Goal: Complete application form

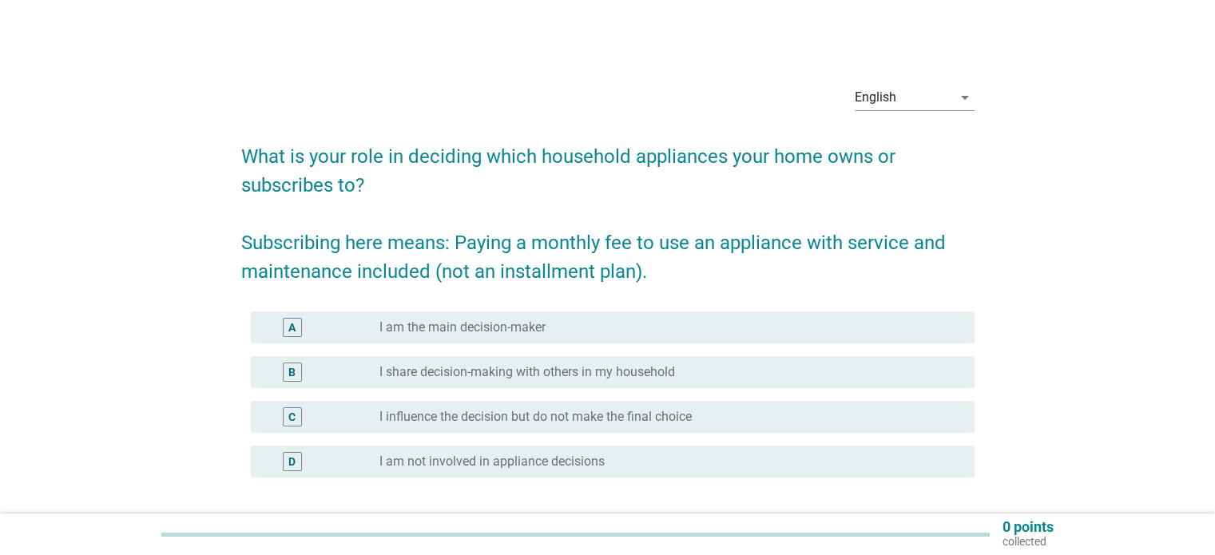
click at [540, 318] on div "radio_button_unchecked I am the main decision-maker" at bounding box center [669, 327] width 581 height 19
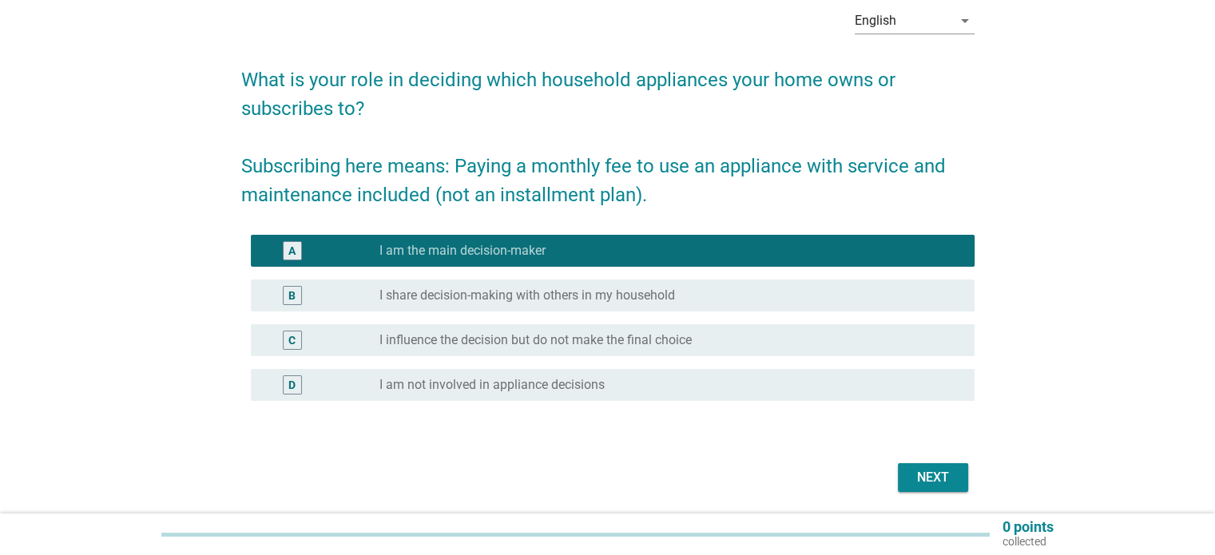
scroll to position [131, 0]
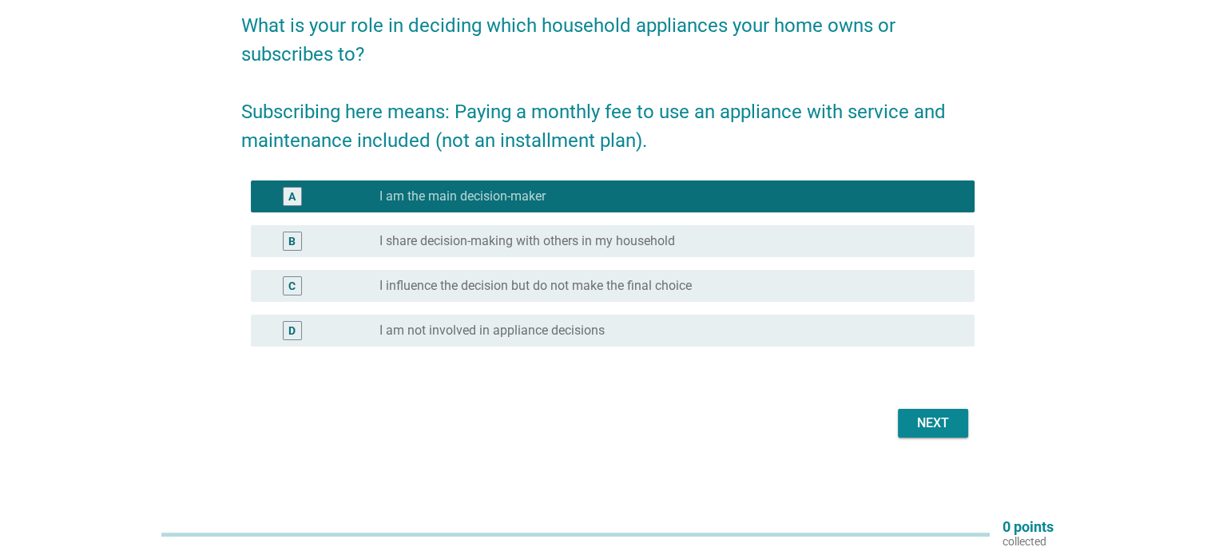
click at [917, 419] on div "Next" at bounding box center [933, 423] width 45 height 19
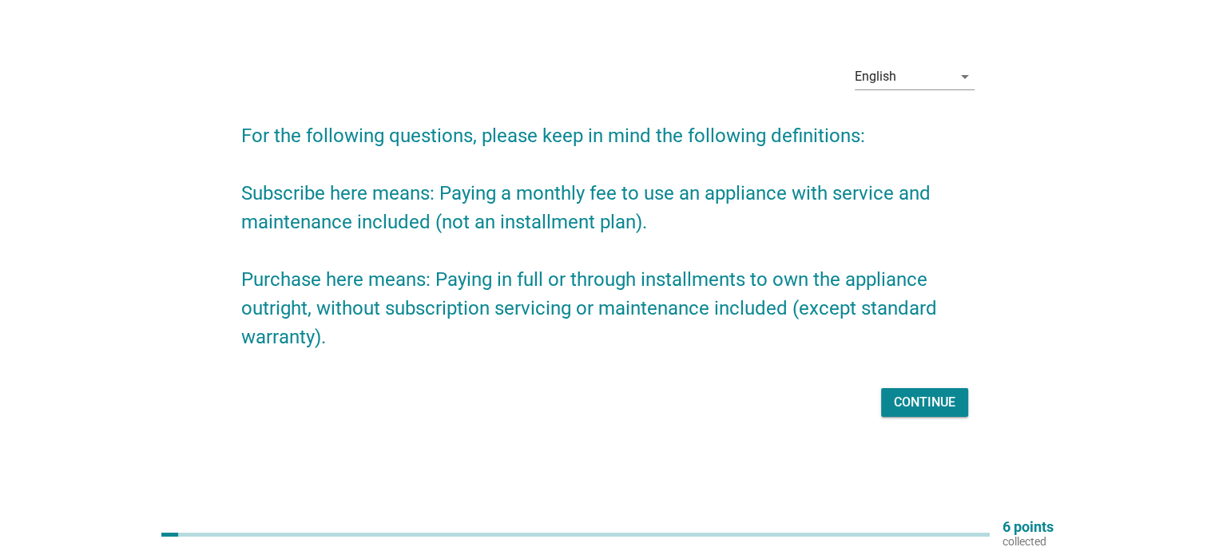
scroll to position [0, 0]
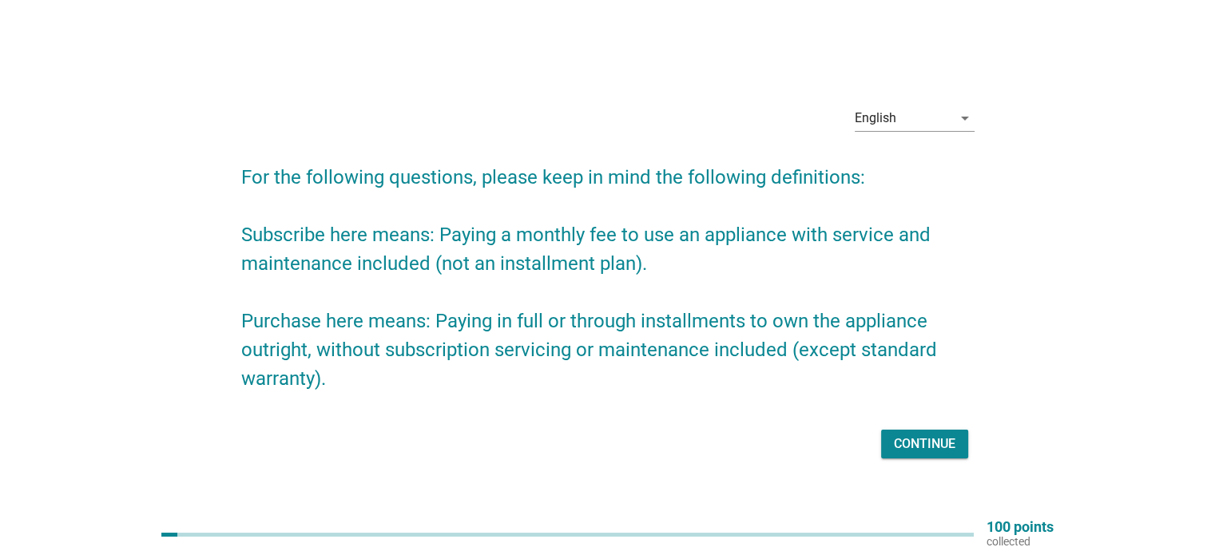
click at [909, 437] on div "Continue" at bounding box center [925, 444] width 62 height 19
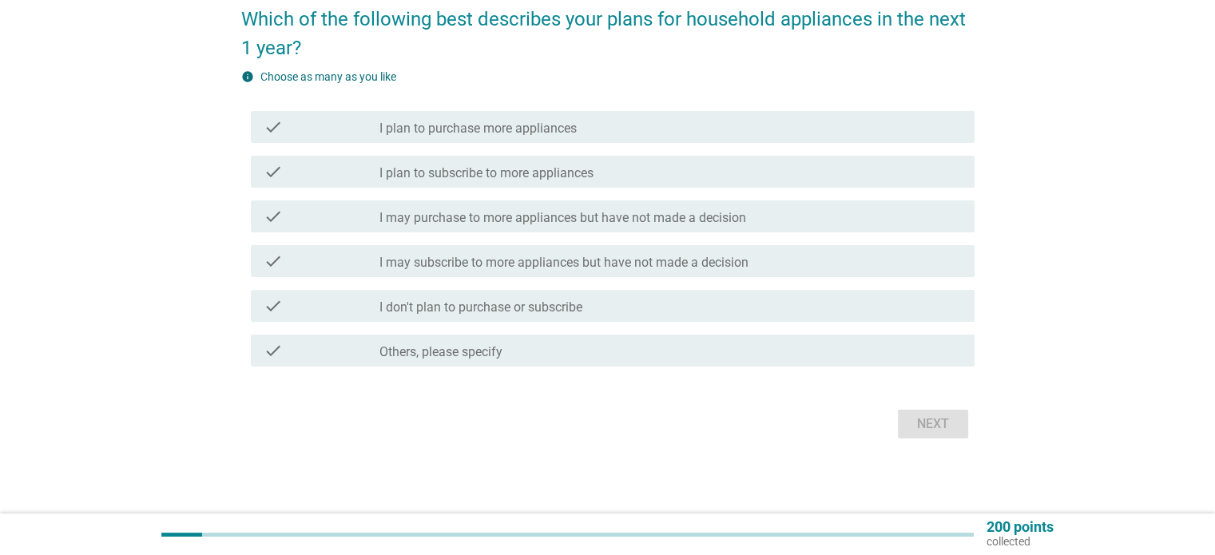
scroll to position [138, 0]
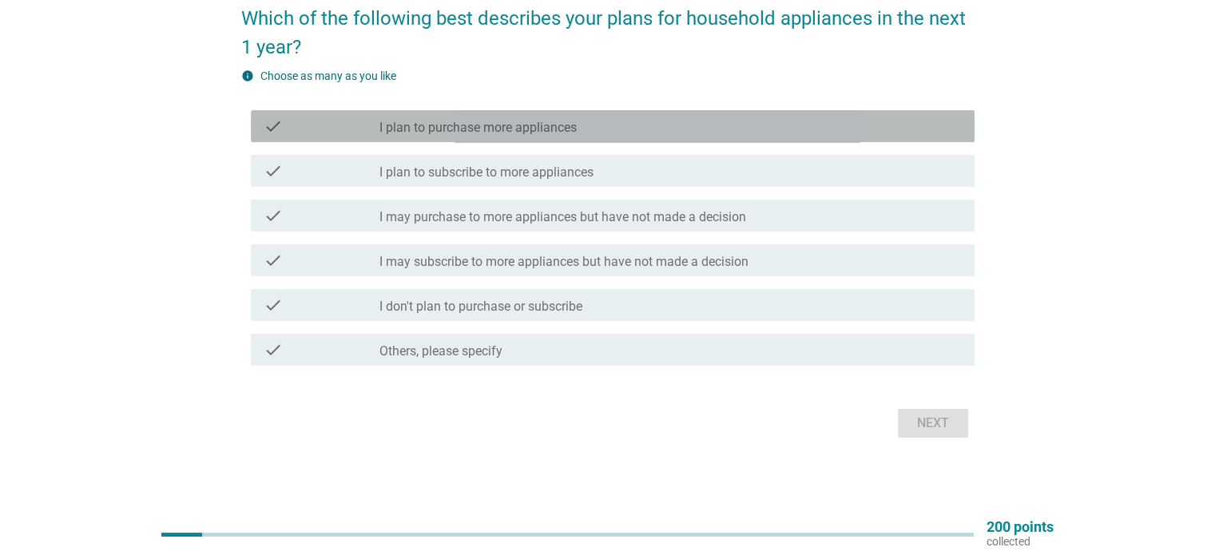
click at [578, 117] on div "check_box_outline_blank I plan to purchase more appliances" at bounding box center [669, 126] width 581 height 19
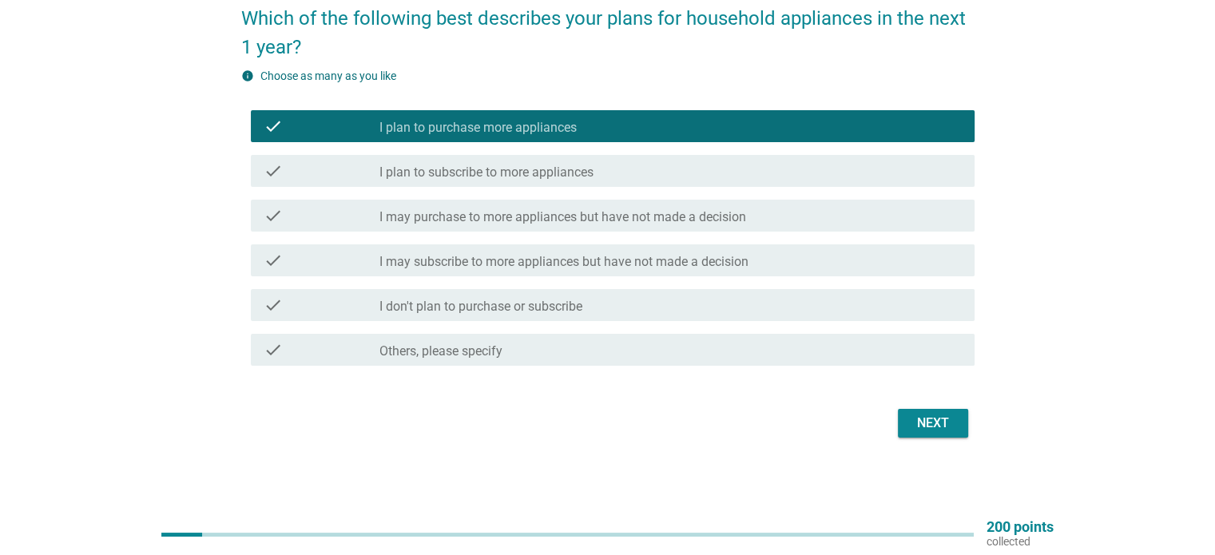
click at [562, 219] on label "I may purchase to more appliances but have not made a decision" at bounding box center [562, 217] width 367 height 16
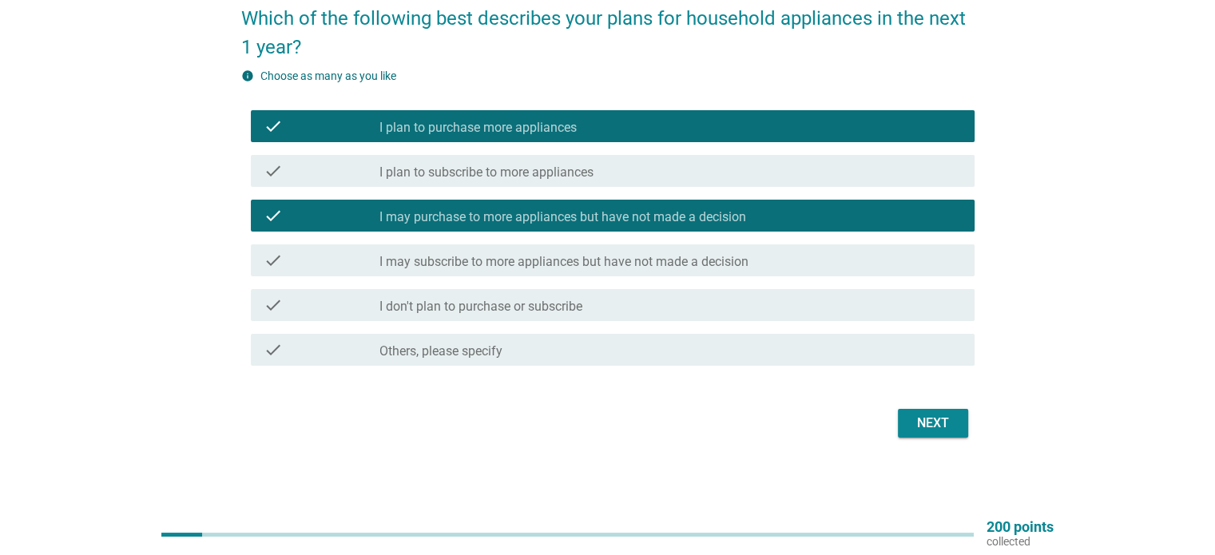
click at [562, 219] on label "I may purchase to more appliances but have not made a decision" at bounding box center [562, 217] width 367 height 16
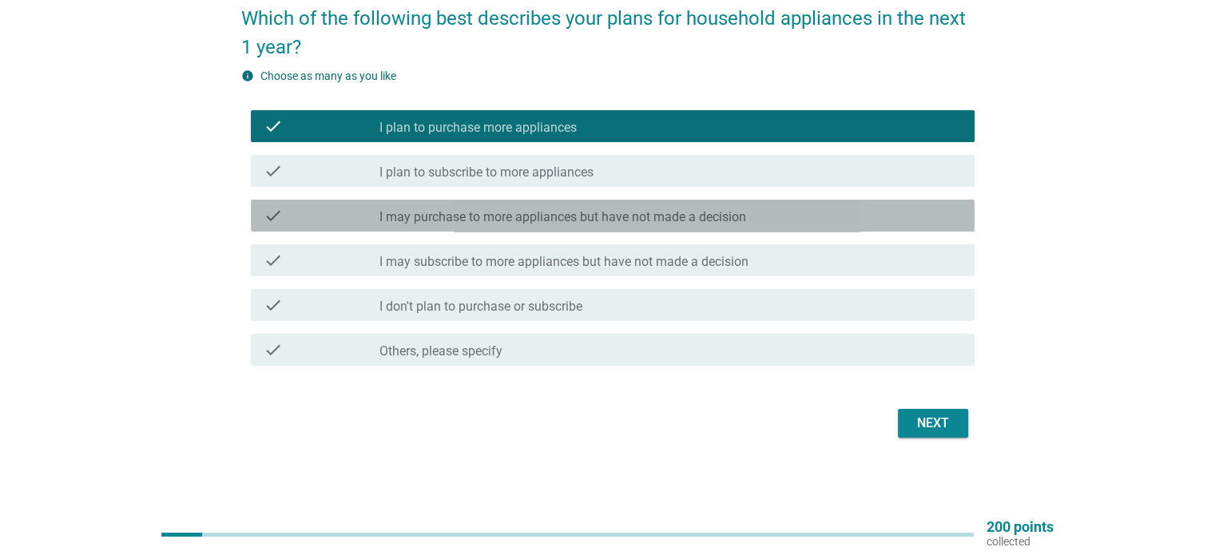
click at [562, 219] on label "I may purchase to more appliances but have not made a decision" at bounding box center [562, 217] width 367 height 16
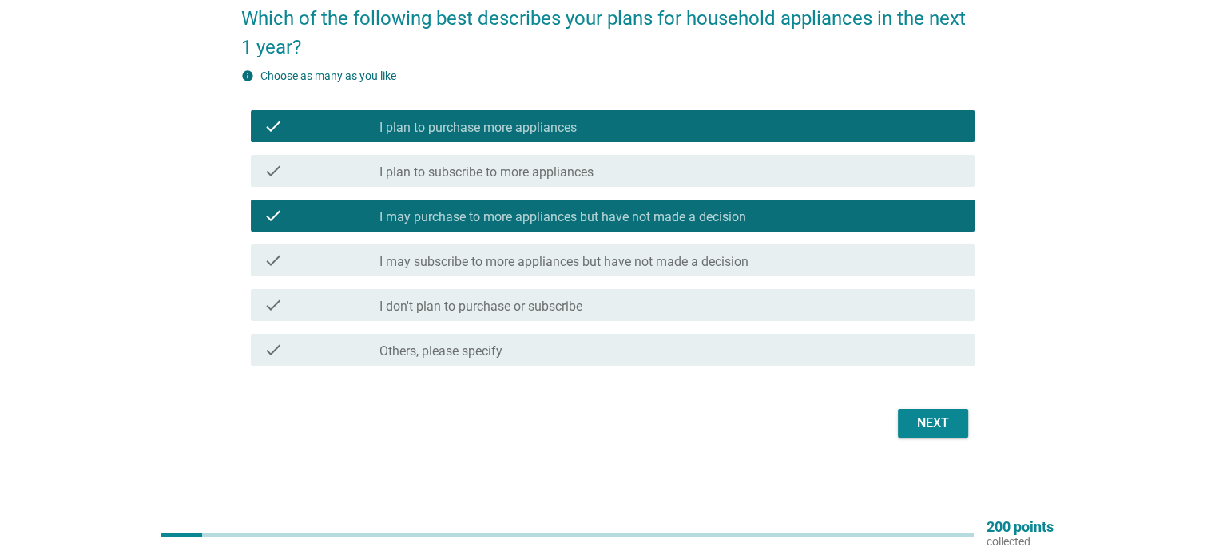
click at [555, 258] on label "I may subscribe to more appliances but have not made a decision" at bounding box center [563, 262] width 369 height 16
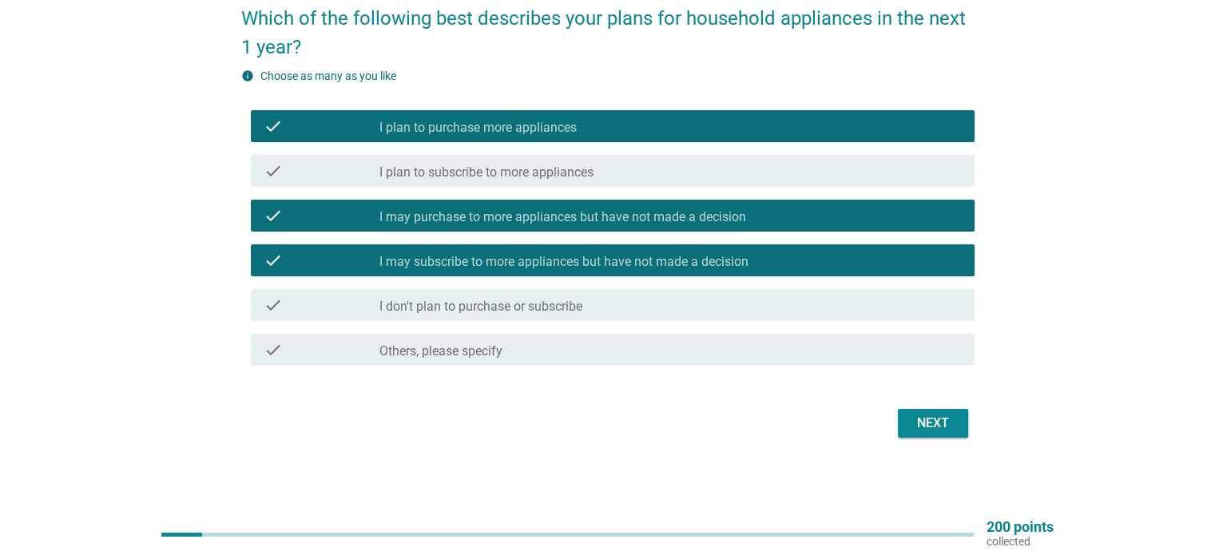
click at [915, 423] on div "Next" at bounding box center [933, 423] width 45 height 19
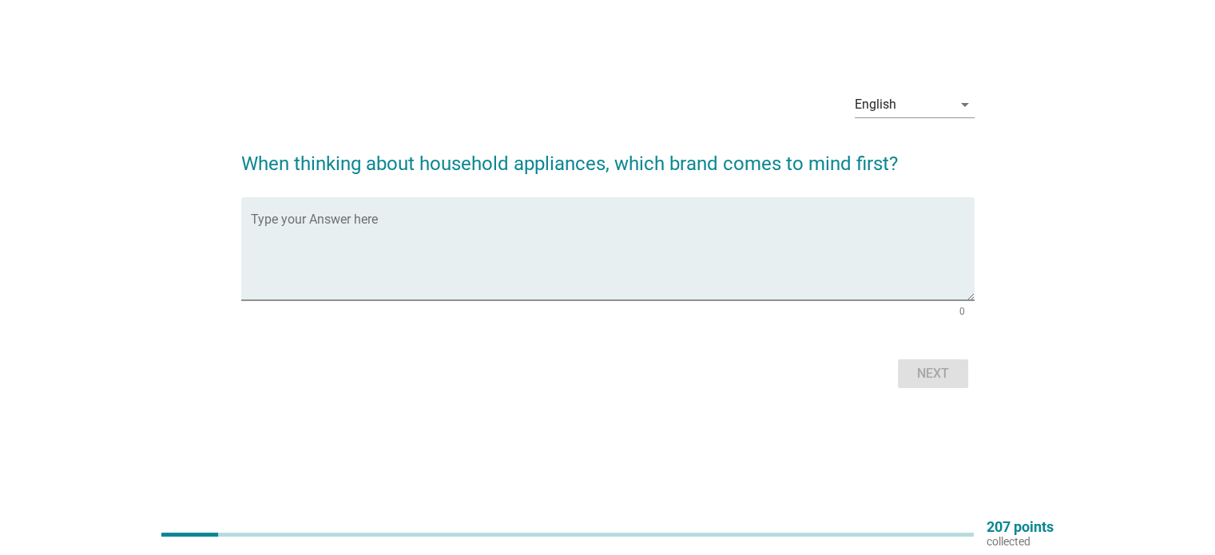
scroll to position [0, 0]
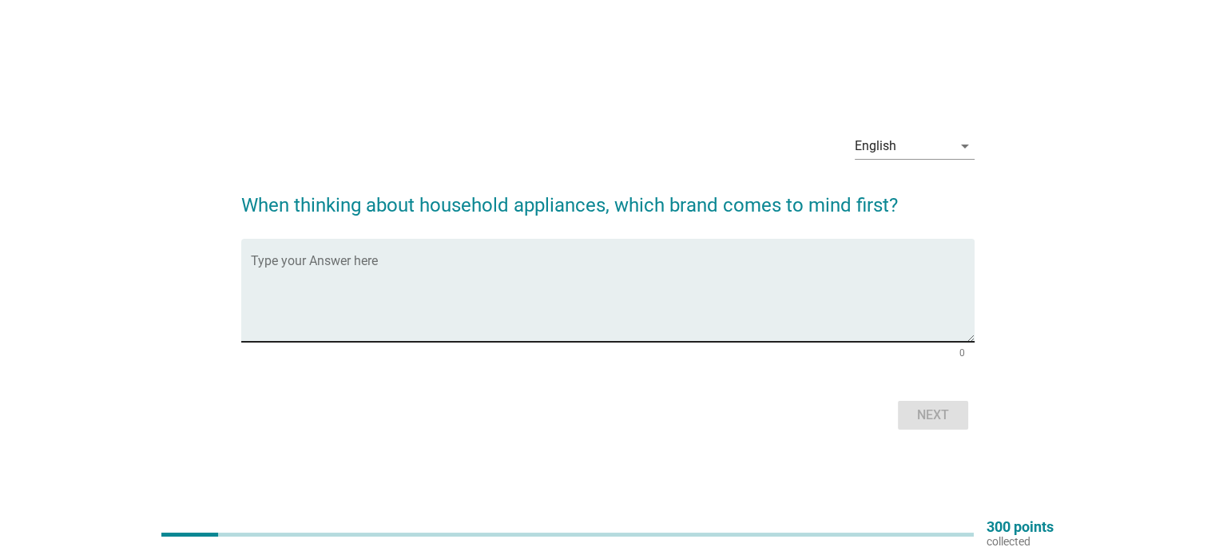
click at [546, 258] on textarea "Type your Answer here" at bounding box center [613, 300] width 724 height 84
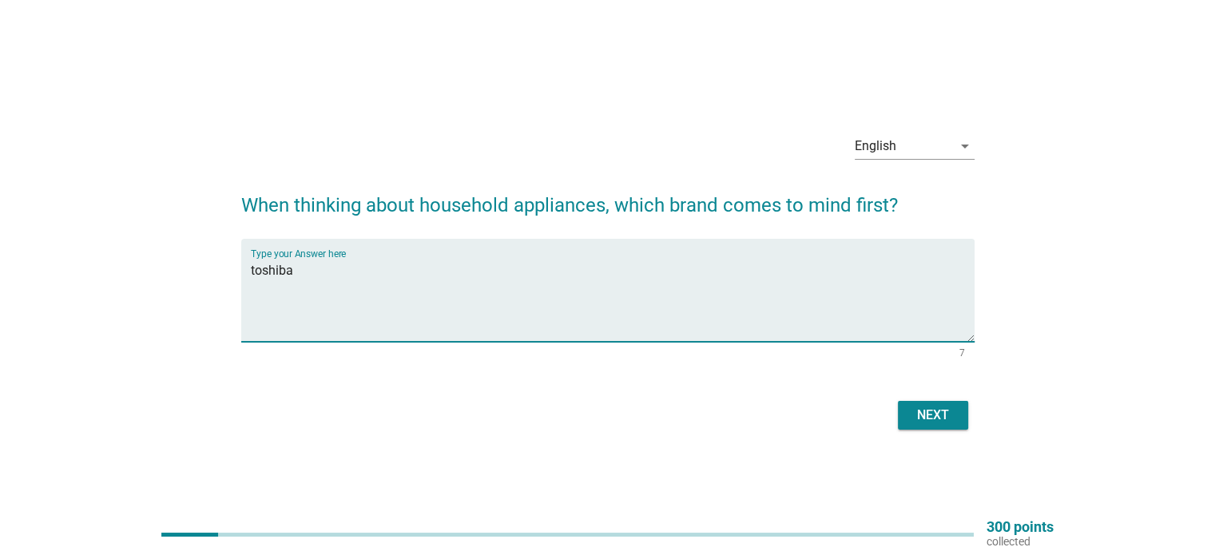
type textarea "toshiba"
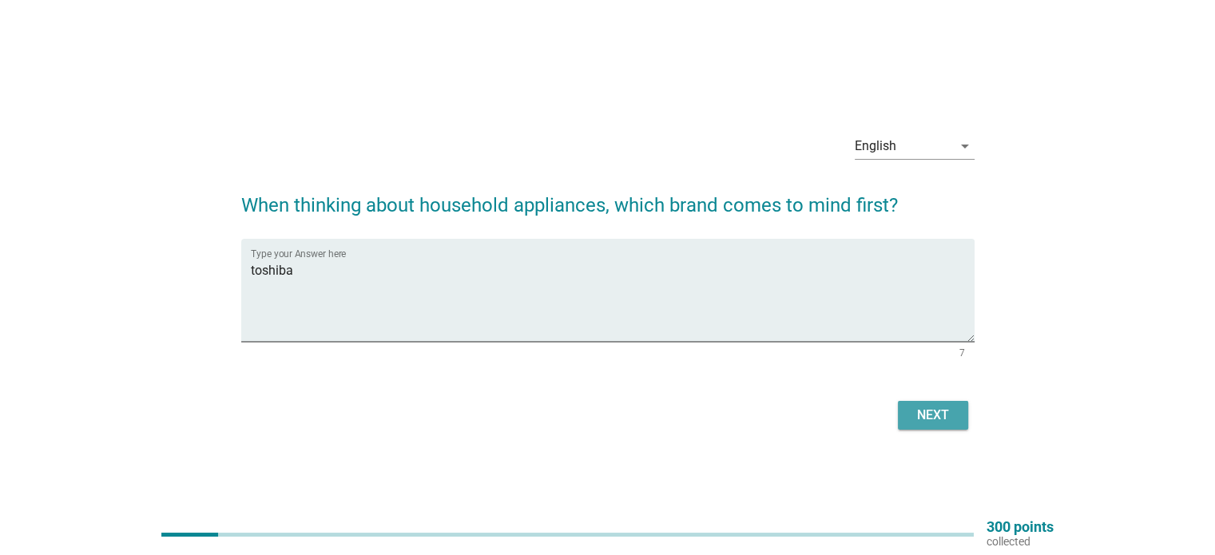
click at [927, 423] on div "Next" at bounding box center [933, 415] width 45 height 19
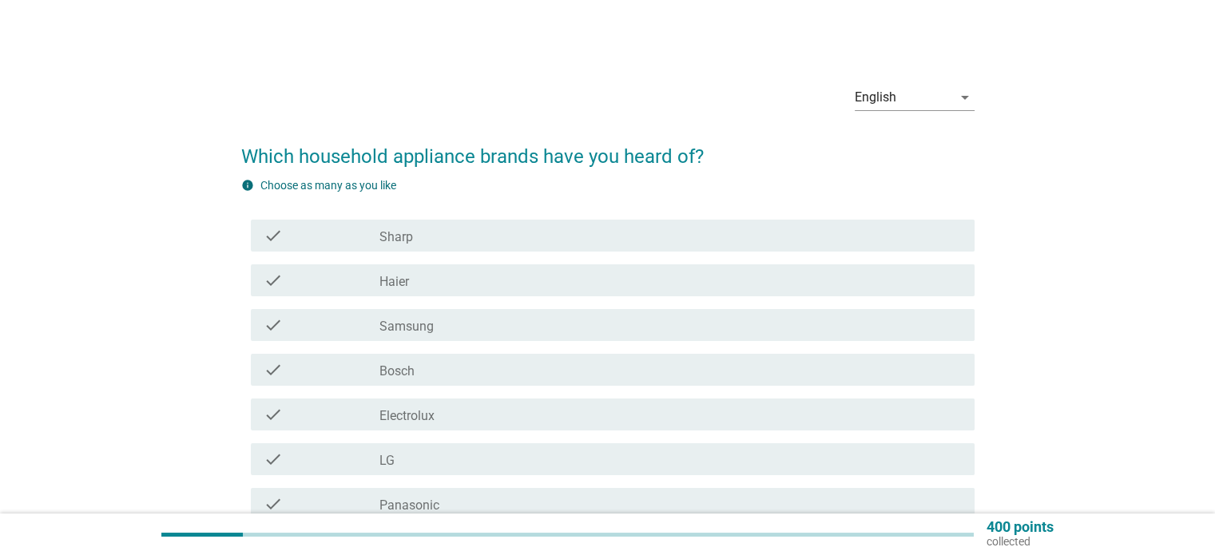
click at [501, 248] on div "check check_box_outline_blank Sharp" at bounding box center [613, 236] width 724 height 32
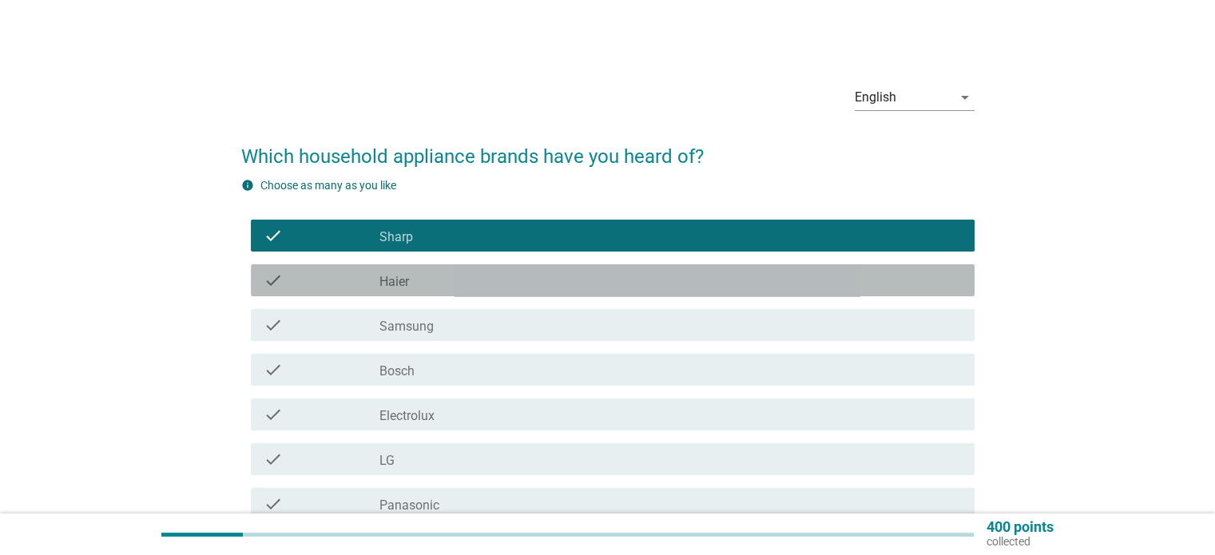
click at [494, 264] on div "check check_box_outline_blank Haier" at bounding box center [613, 280] width 724 height 32
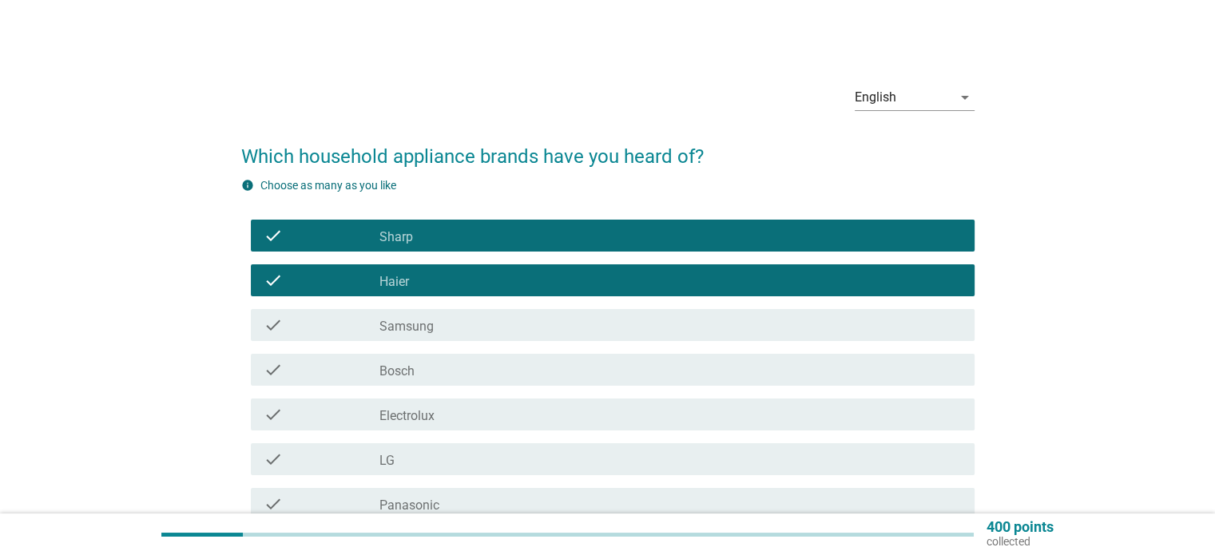
click at [487, 301] on div "check check_box_outline_blank Haier" at bounding box center [607, 280] width 733 height 45
click at [470, 359] on div "check check_box_outline_blank Bosch" at bounding box center [613, 370] width 724 height 32
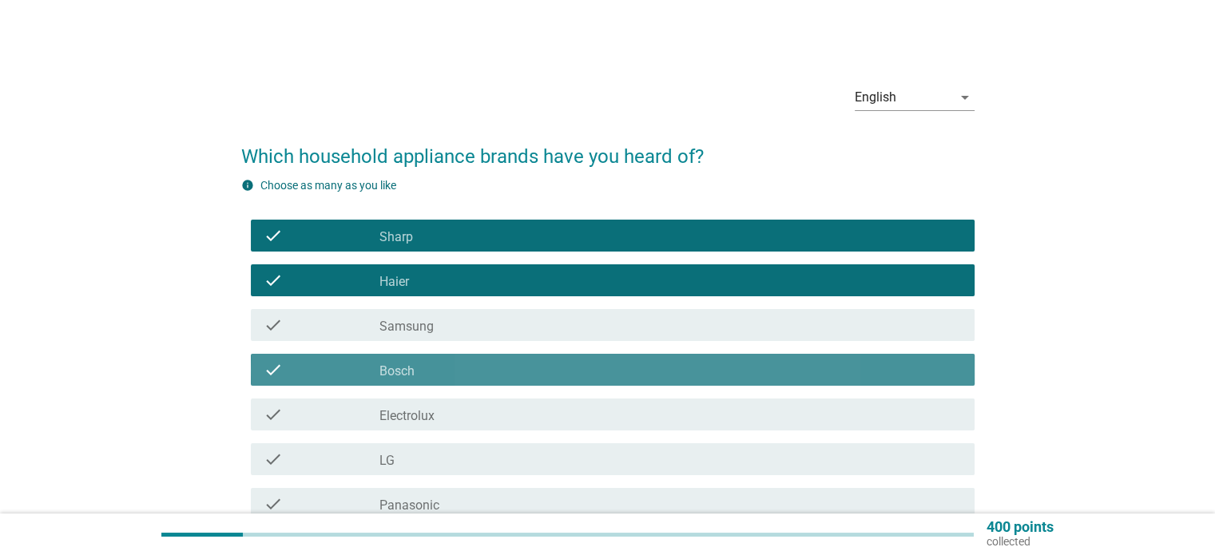
click at [454, 431] on div "check check_box_outline_blank Electrolux" at bounding box center [607, 414] width 733 height 45
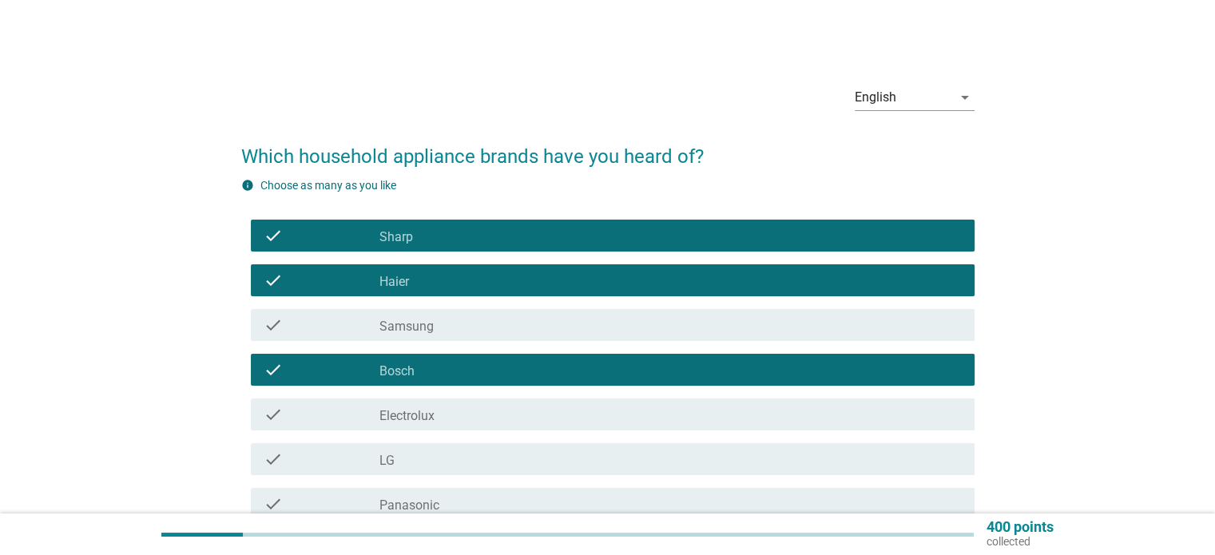
click at [458, 342] on div "check check_box_outline_blank Samsung" at bounding box center [607, 325] width 733 height 45
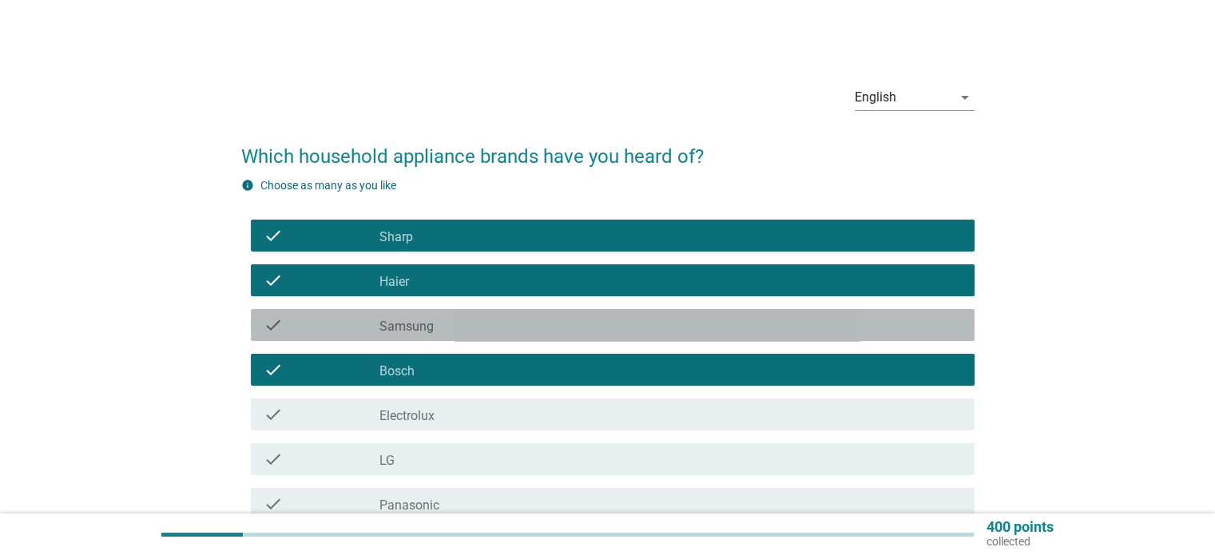
click at [445, 327] on div "check_box_outline_blank Samsung" at bounding box center [669, 325] width 581 height 19
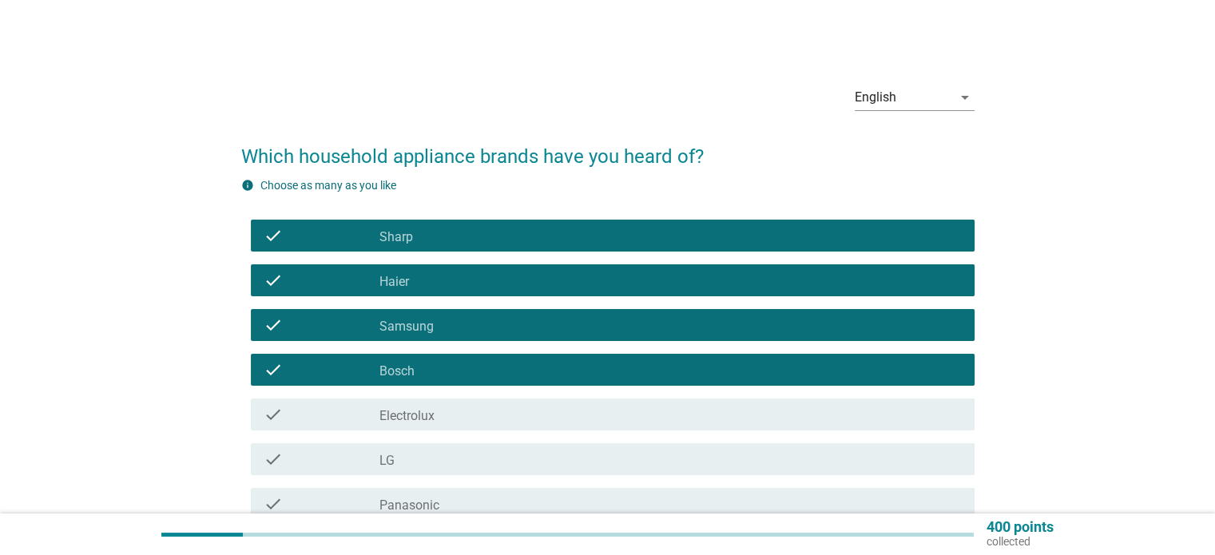
click at [443, 406] on div "check_box_outline_blank Electrolux" at bounding box center [669, 414] width 581 height 19
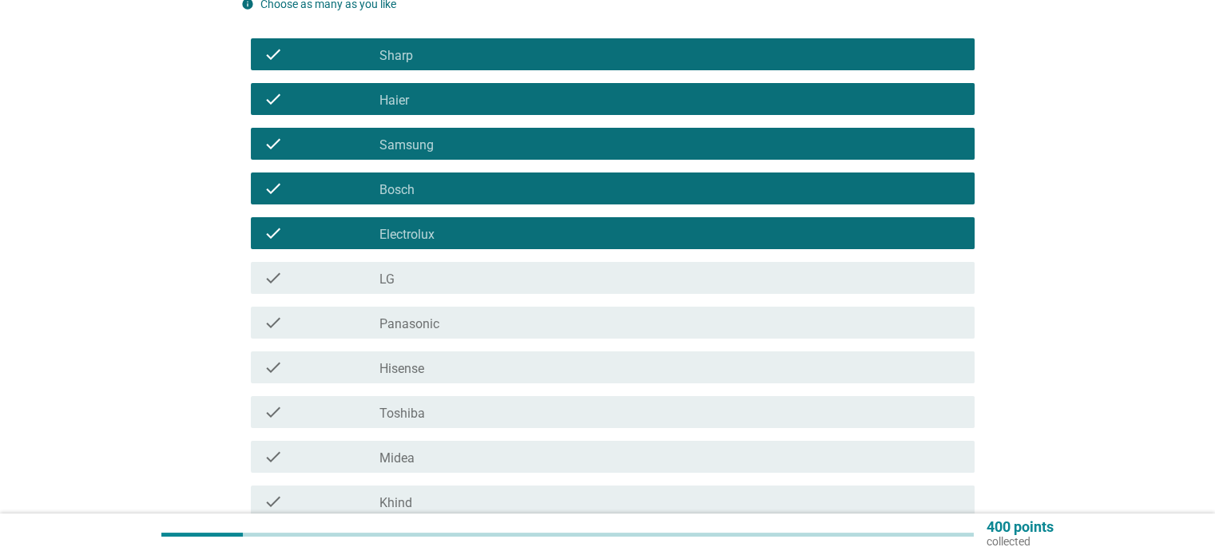
scroll to position [240, 0]
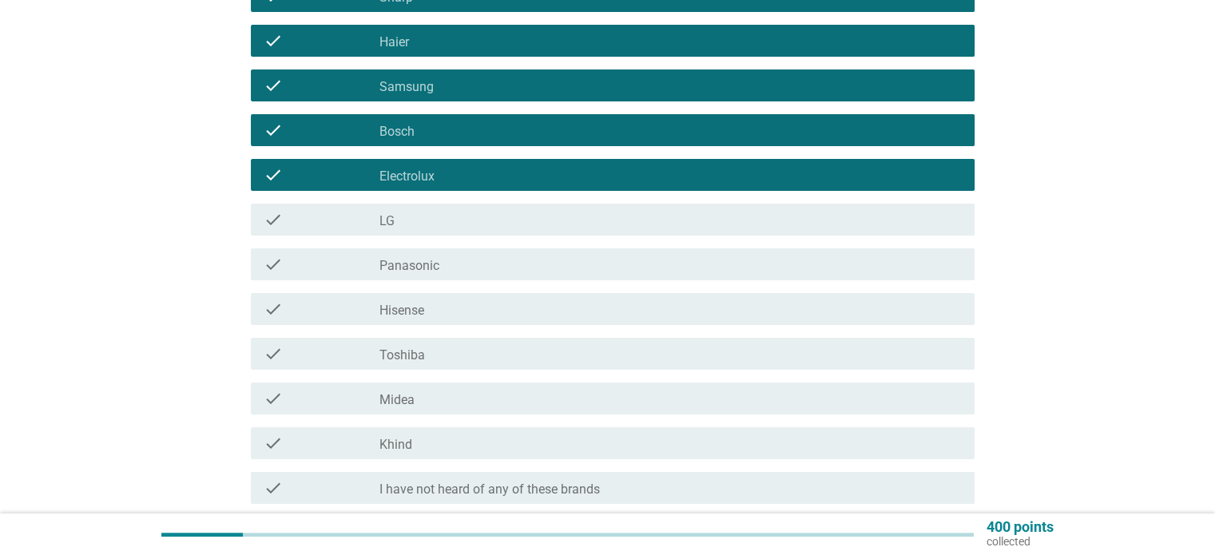
click at [449, 236] on div "check check_box_outline_blank LG" at bounding box center [607, 219] width 733 height 45
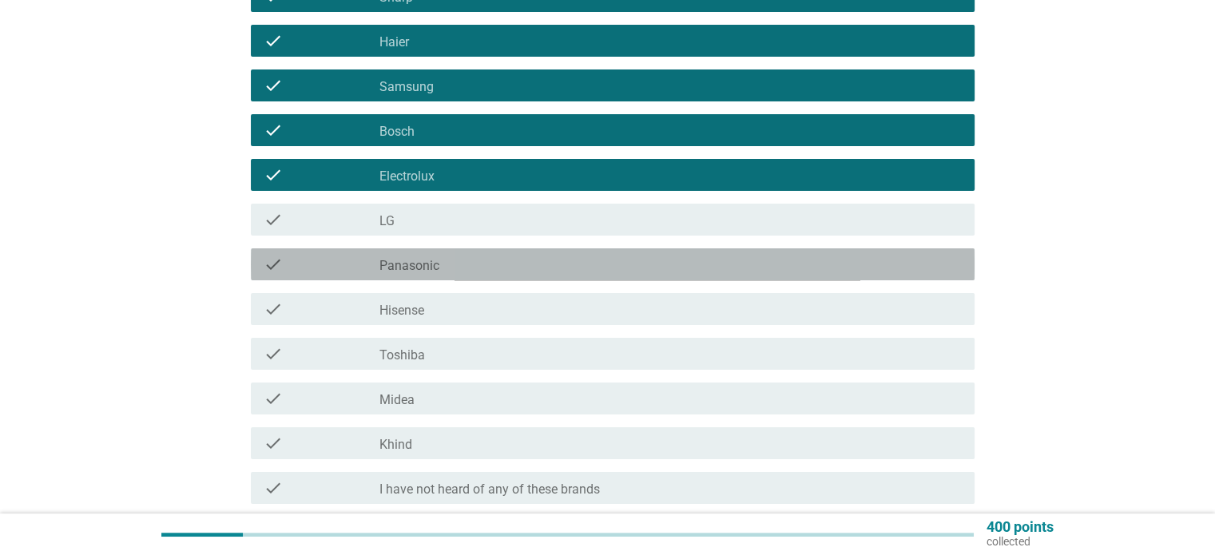
click at [441, 273] on div "check_box_outline_blank Panasonic" at bounding box center [669, 264] width 581 height 19
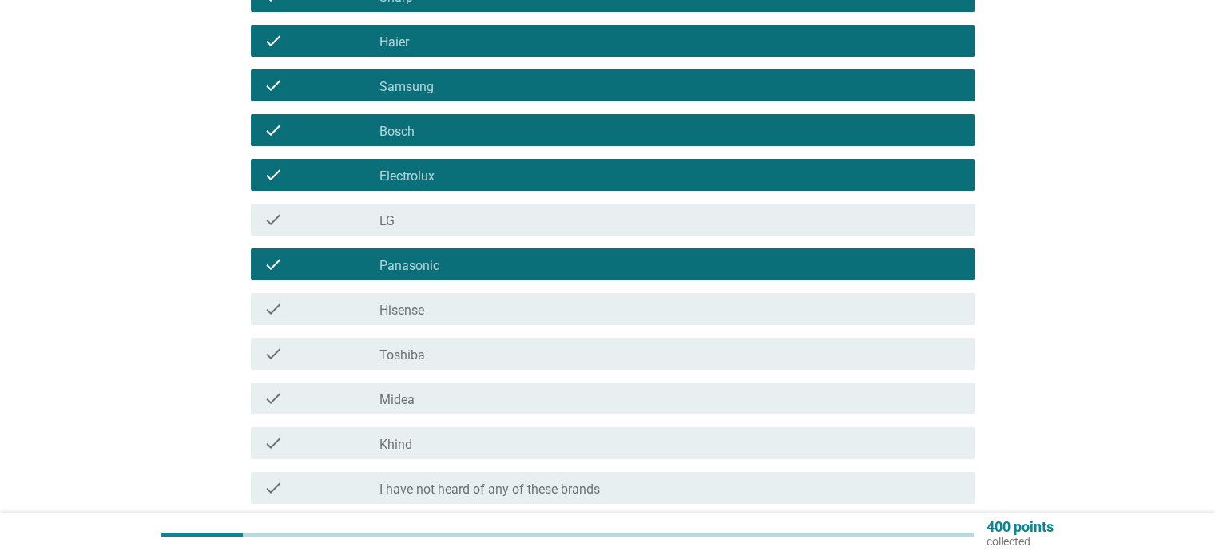
click at [445, 216] on div "check_box_outline_blank LG" at bounding box center [669, 219] width 581 height 19
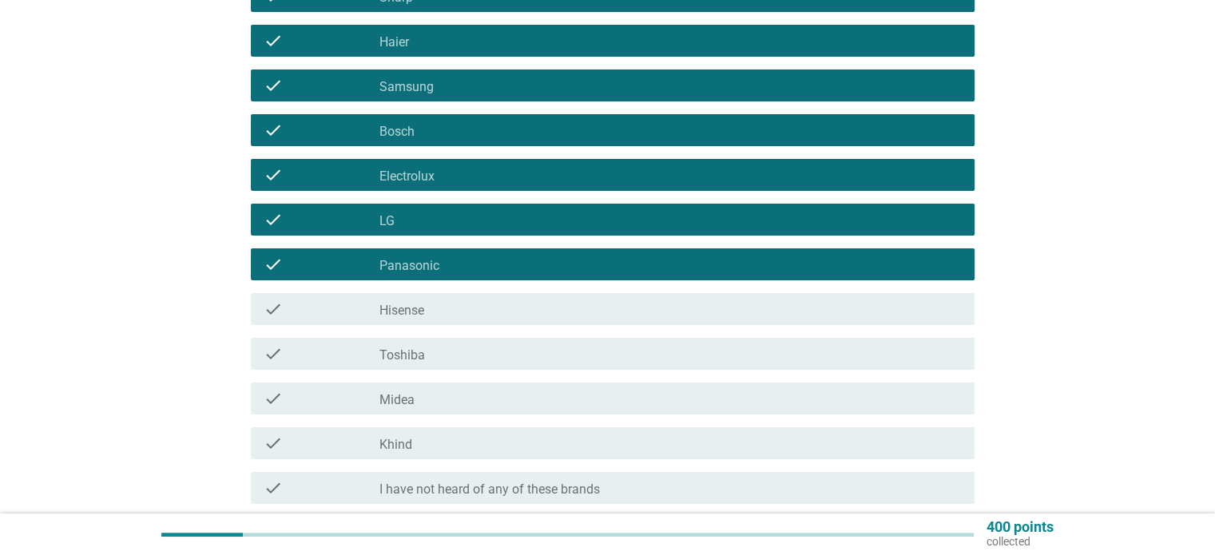
click at [427, 331] on div "check check_box_outline_blank Hisense" at bounding box center [607, 309] width 733 height 45
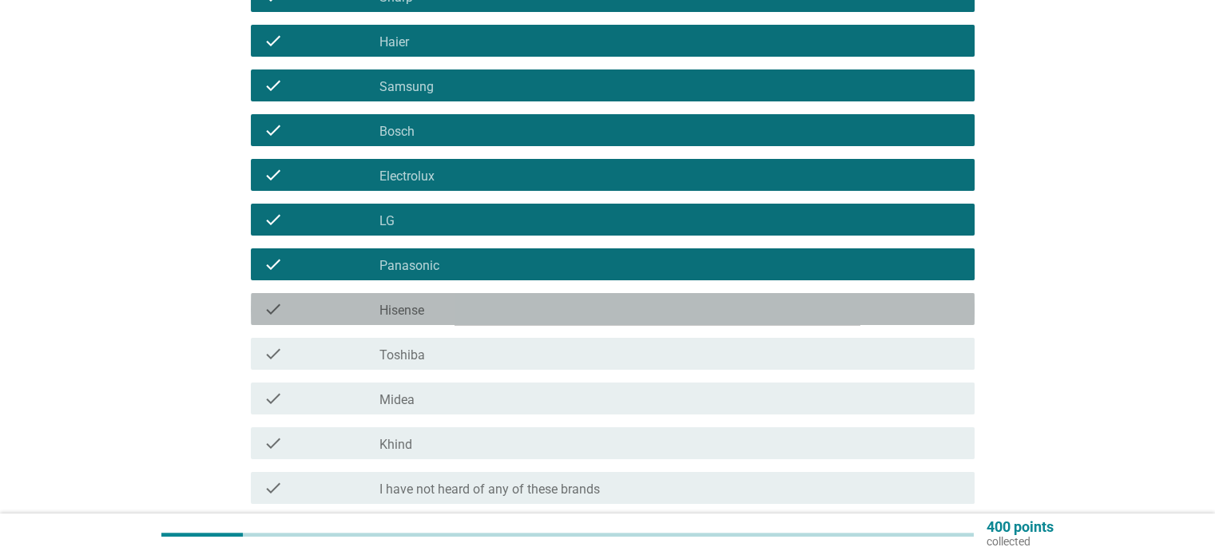
drag, startPoint x: 429, startPoint y: 317, endPoint x: 428, endPoint y: 361, distance: 43.9
click at [429, 318] on div "check_box_outline_blank Hisense" at bounding box center [669, 309] width 581 height 19
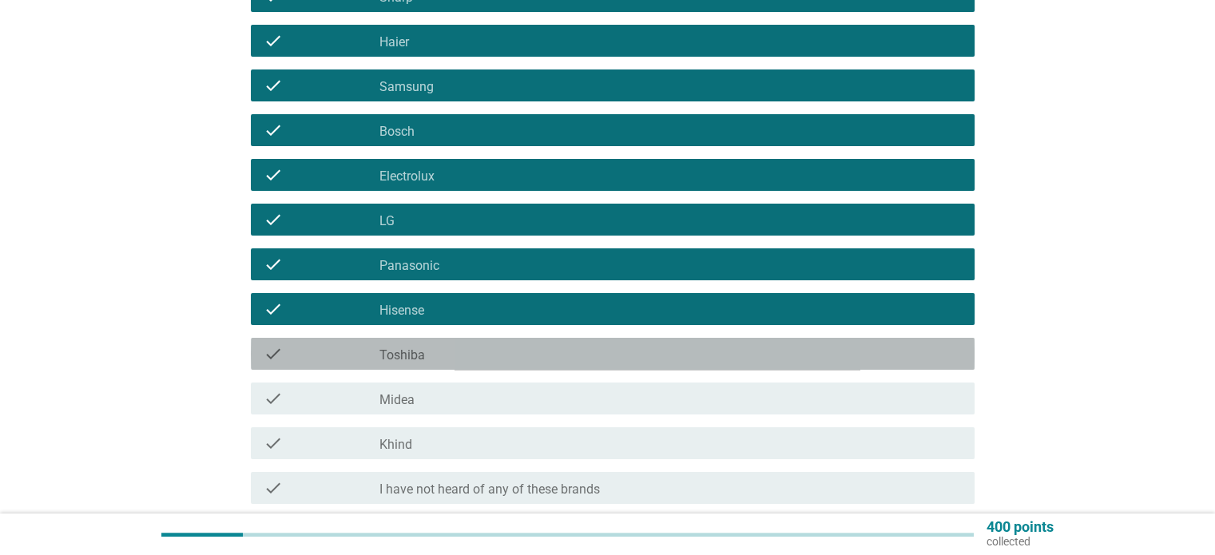
click at [428, 361] on div "check_box_outline_blank Toshiba" at bounding box center [669, 353] width 581 height 19
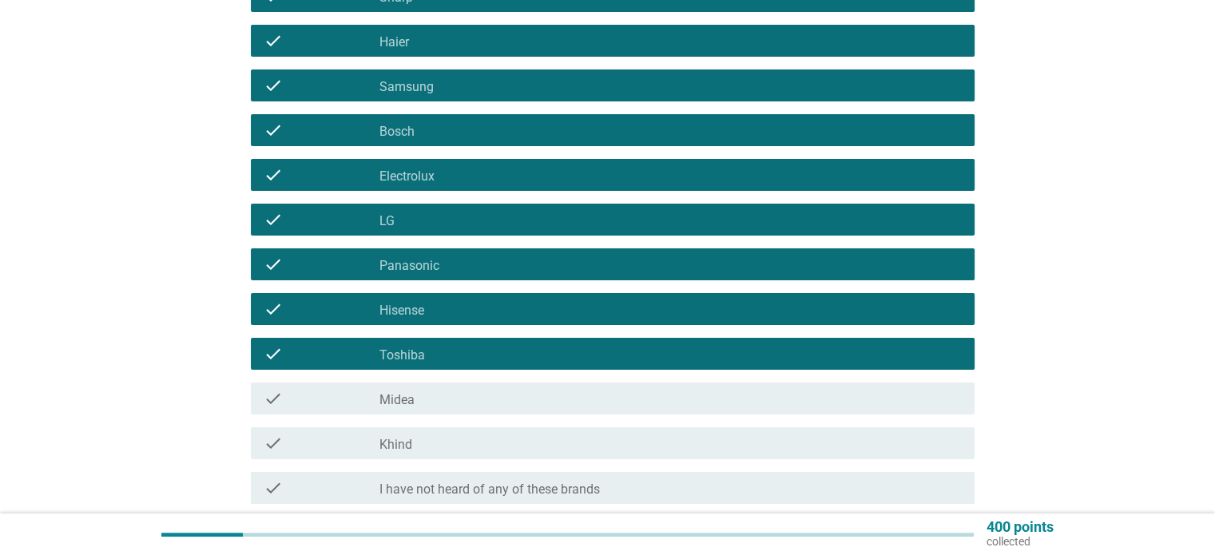
click at [422, 424] on div "check check_box_outline_blank Khind" at bounding box center [607, 443] width 733 height 45
drag, startPoint x: 419, startPoint y: 400, endPoint x: 417, endPoint y: 439, distance: 39.2
click at [419, 399] on div "check_box_outline_blank Midea" at bounding box center [669, 398] width 581 height 19
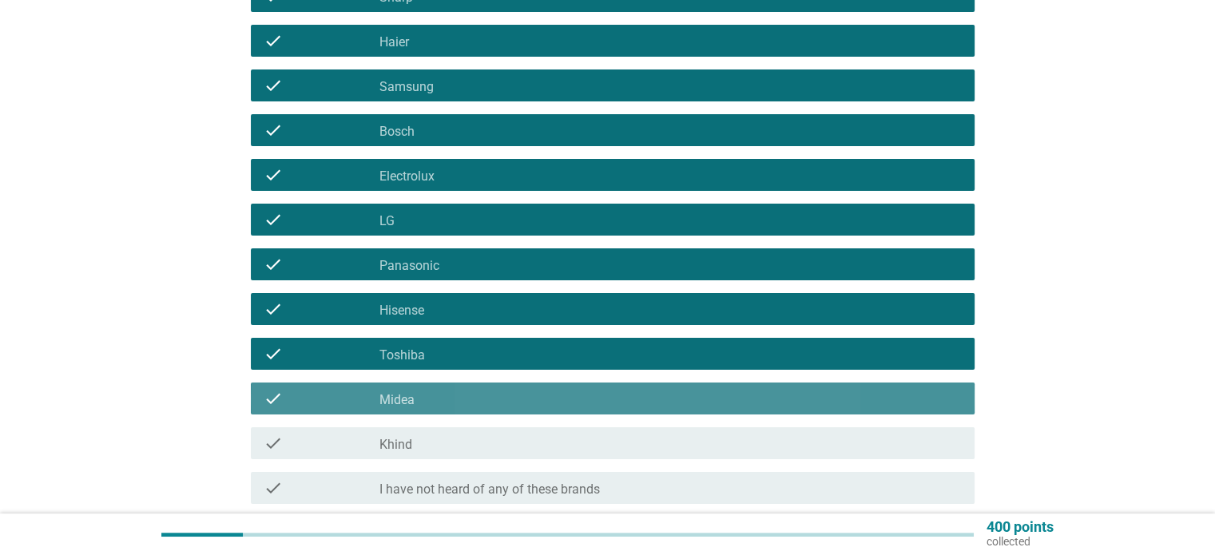
click at [415, 455] on div "check check_box_outline_blank Khind" at bounding box center [613, 443] width 724 height 32
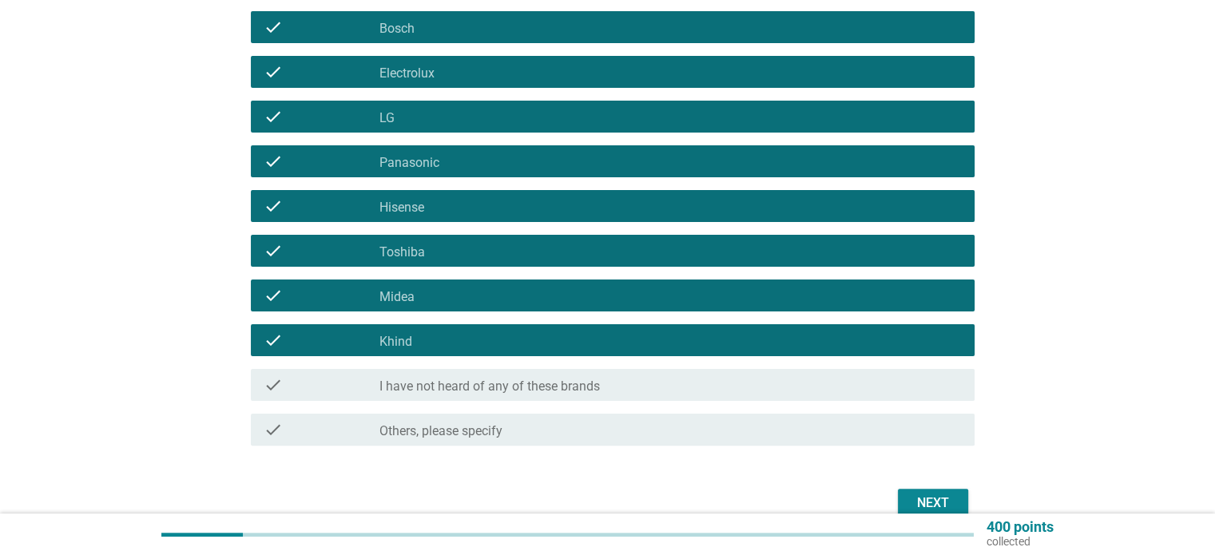
scroll to position [423, 0]
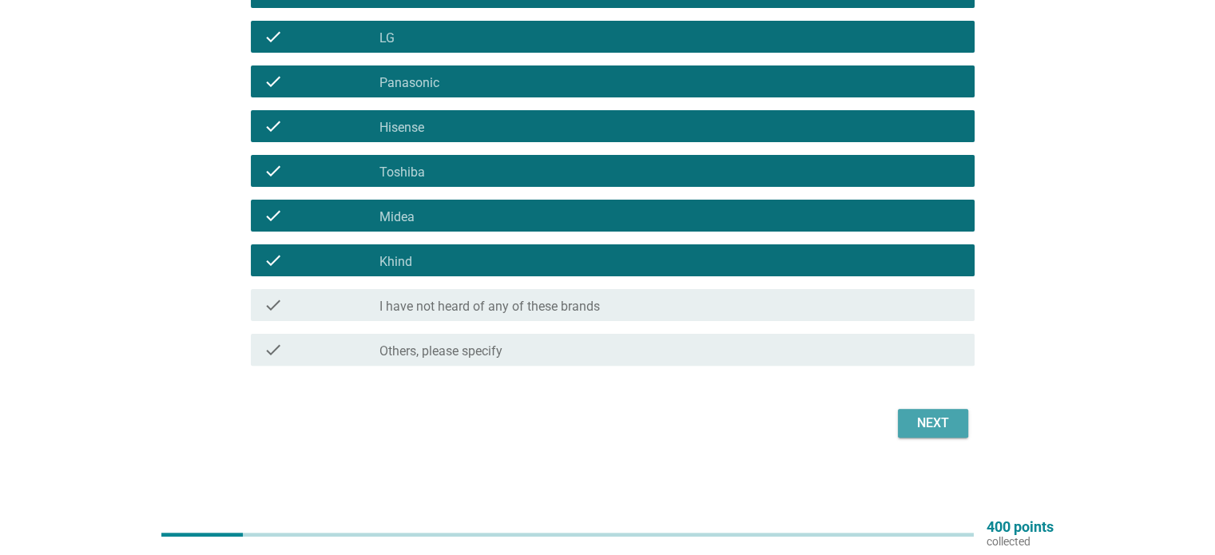
click at [927, 435] on button "Next" at bounding box center [933, 423] width 70 height 29
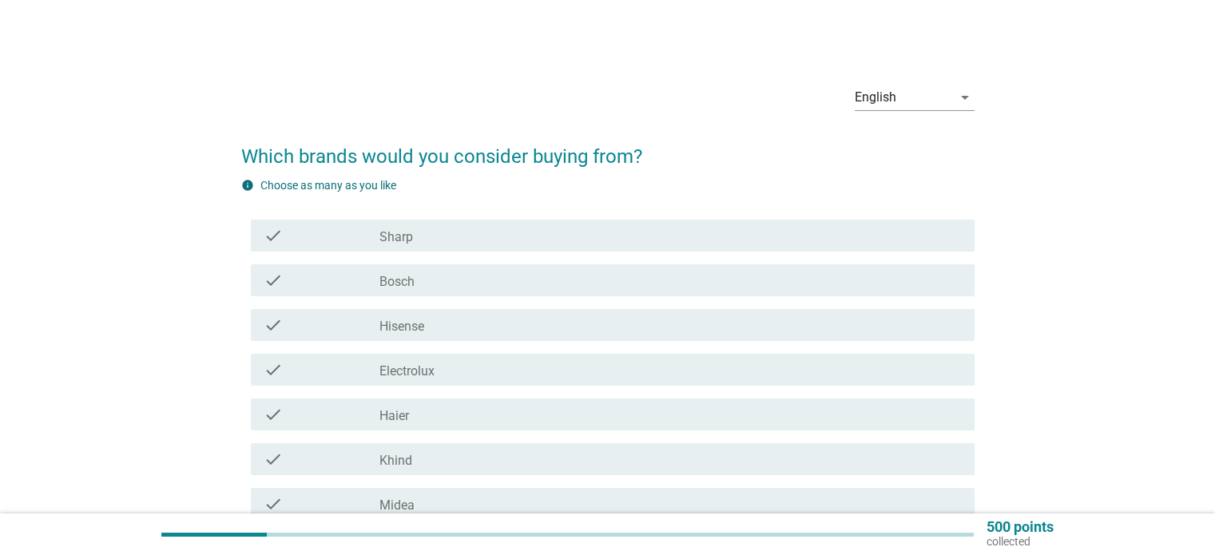
scroll to position [80, 0]
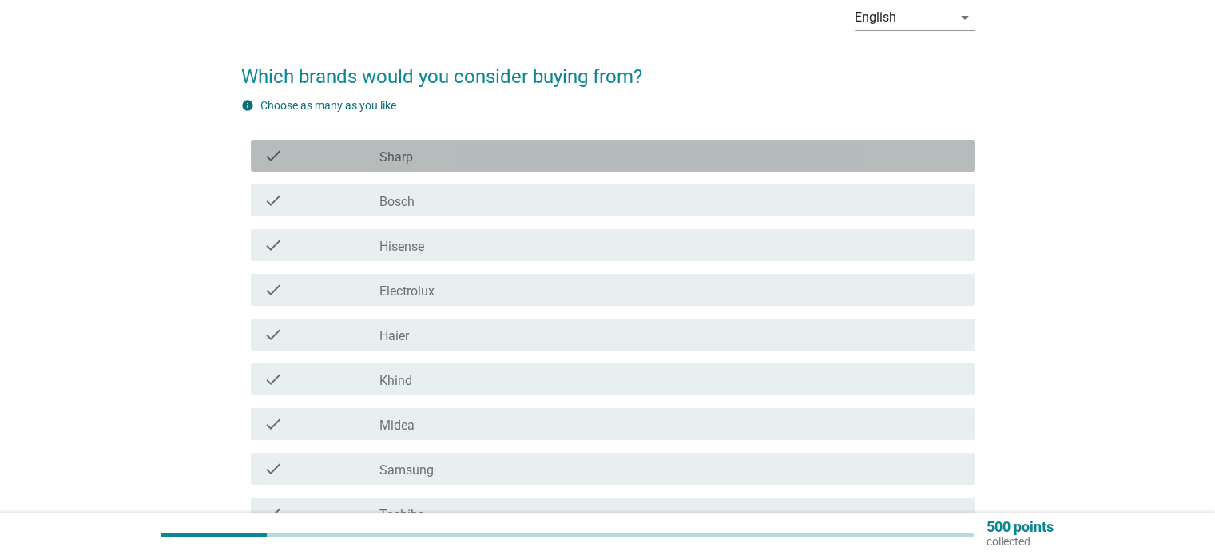
click at [407, 155] on label "Sharp" at bounding box center [396, 157] width 34 height 16
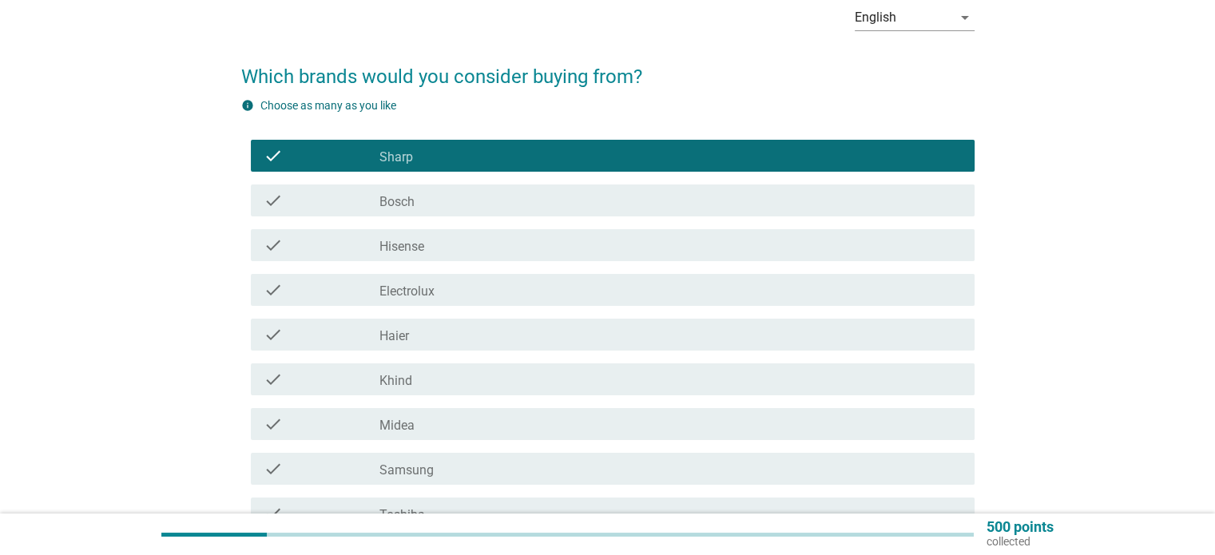
click at [406, 180] on div "check check_box_outline_blank Bosch" at bounding box center [607, 200] width 733 height 45
click at [406, 191] on div "check_box_outline_blank Bosch" at bounding box center [669, 200] width 581 height 19
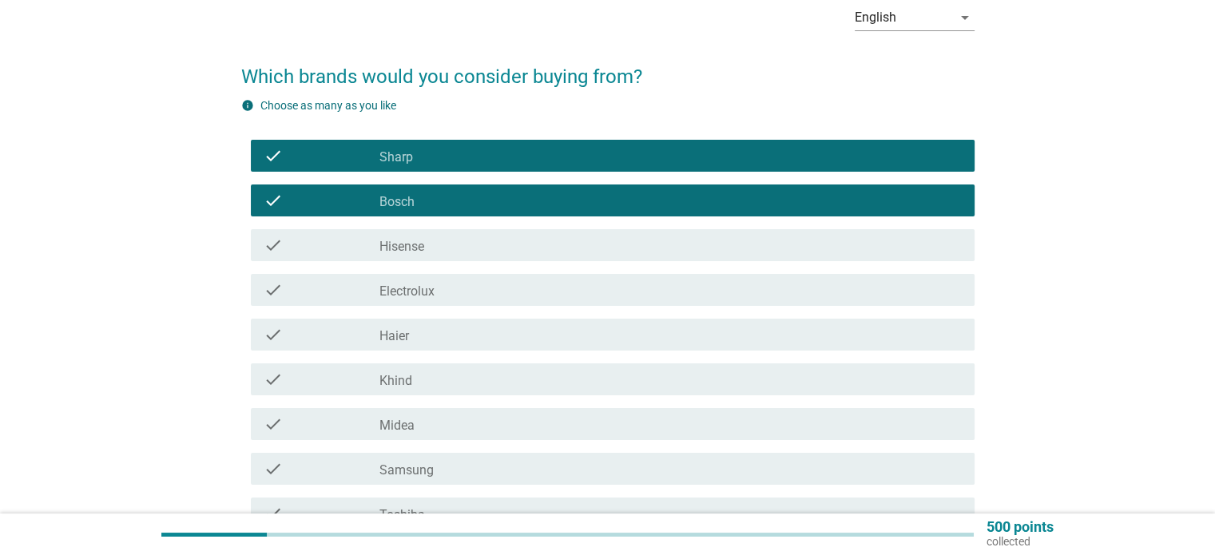
click at [414, 244] on label "Hisense" at bounding box center [401, 247] width 45 height 16
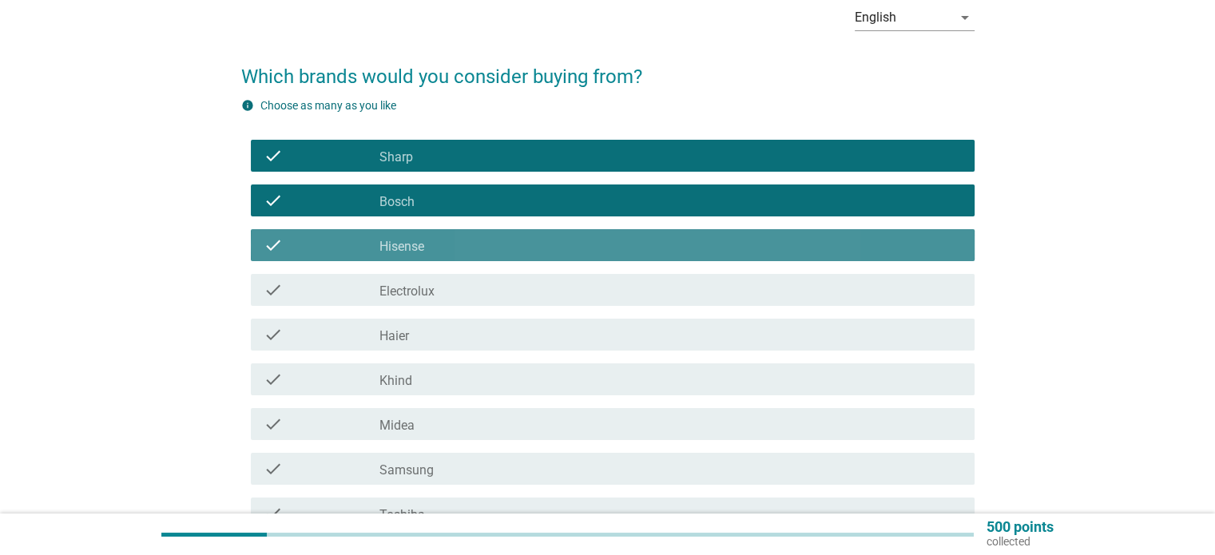
click at [427, 284] on label "Electrolux" at bounding box center [406, 292] width 55 height 16
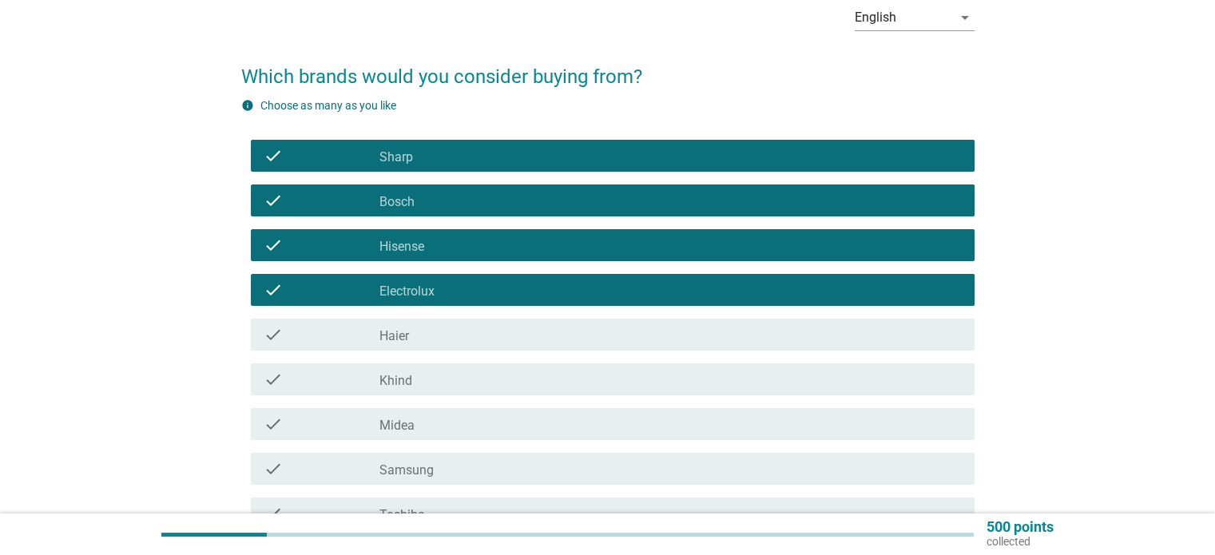
scroll to position [240, 0]
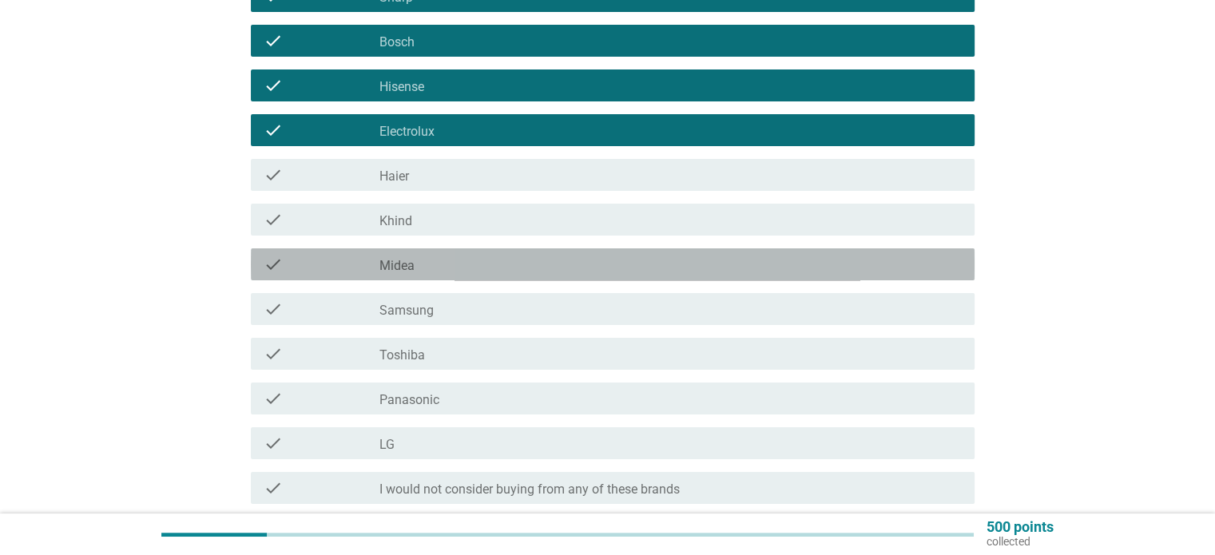
click at [458, 272] on div "check_box_outline_blank Midea" at bounding box center [669, 264] width 581 height 19
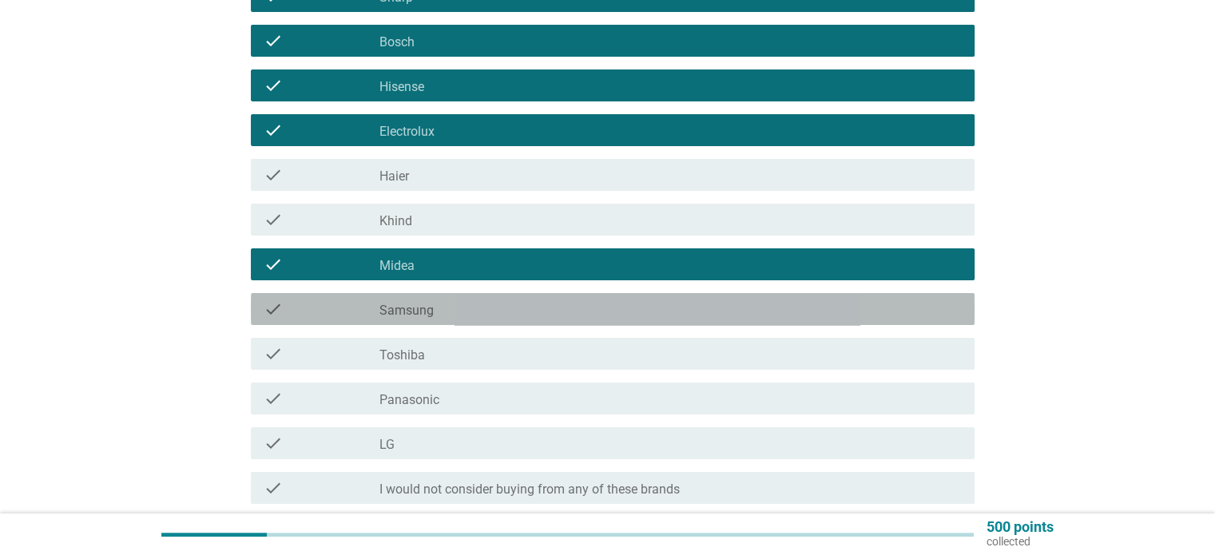
click at [454, 307] on div "check_box_outline_blank Samsung" at bounding box center [669, 309] width 581 height 19
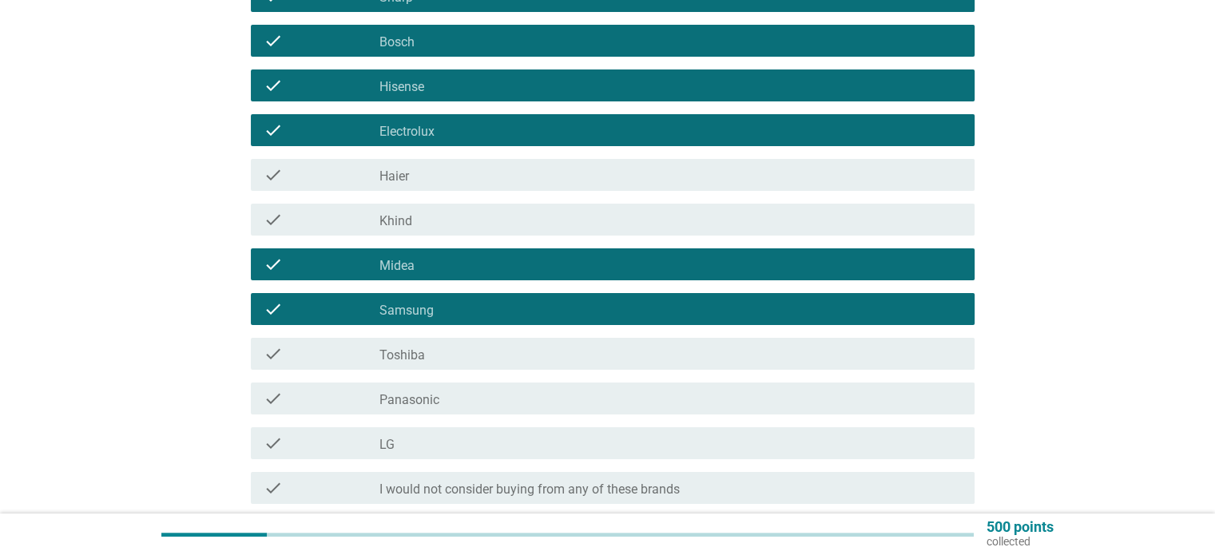
click at [454, 339] on div "check check_box_outline_blank Toshiba" at bounding box center [613, 354] width 724 height 32
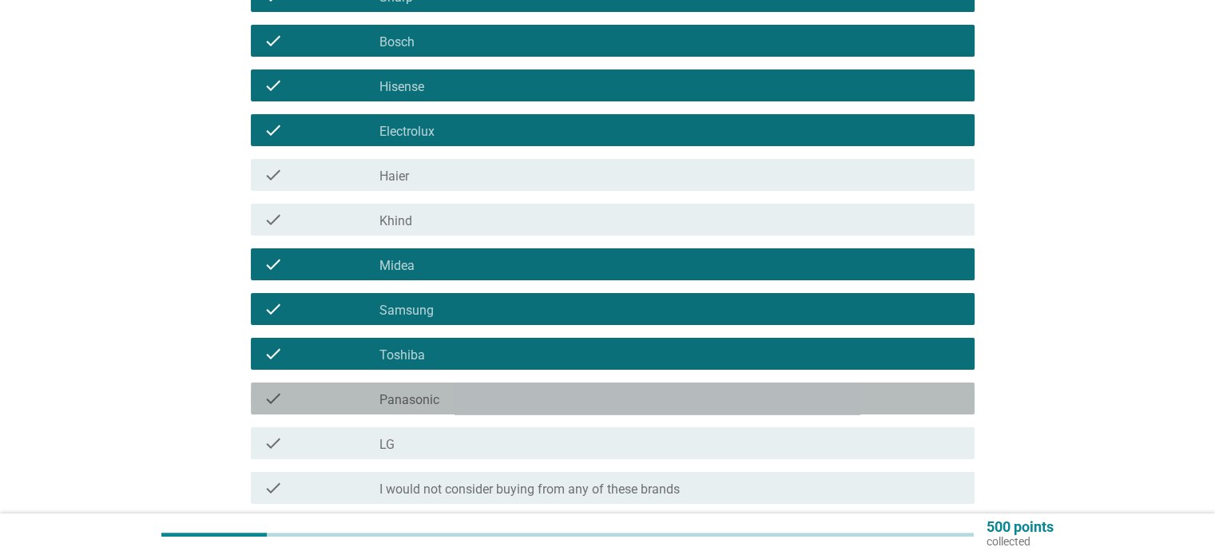
click at [454, 396] on div "check_box_outline_blank Panasonic" at bounding box center [669, 398] width 581 height 19
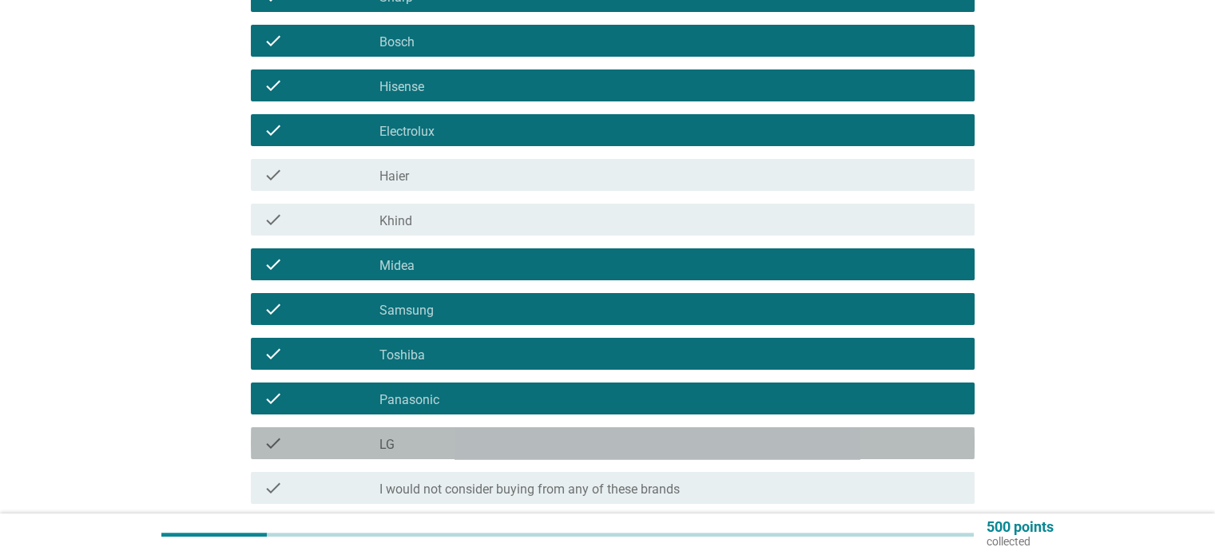
click at [450, 443] on div "check_box_outline_blank LG" at bounding box center [669, 443] width 581 height 19
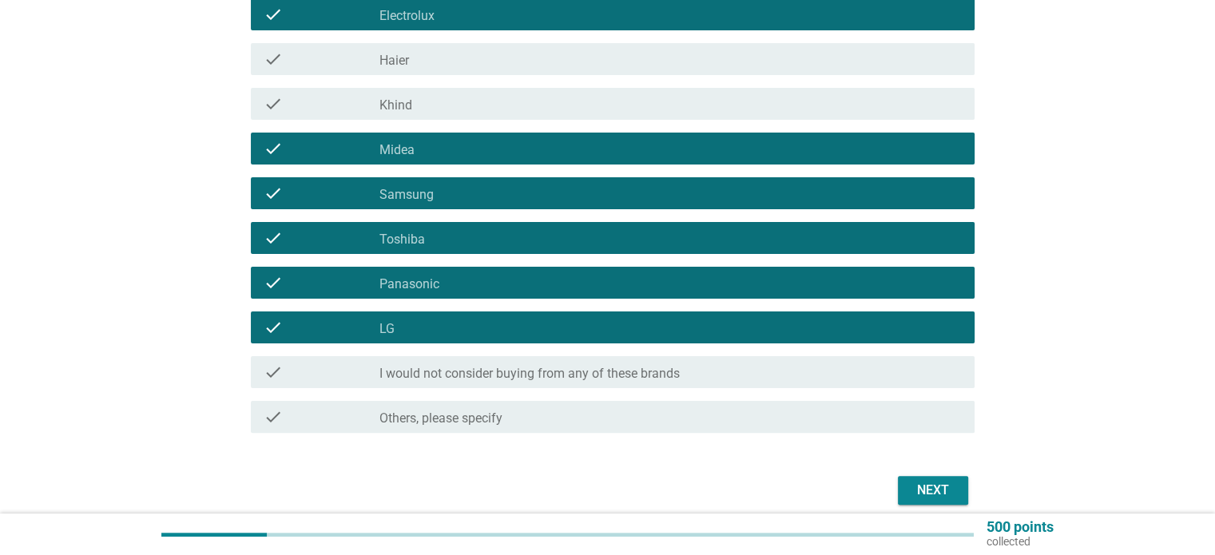
scroll to position [423, 0]
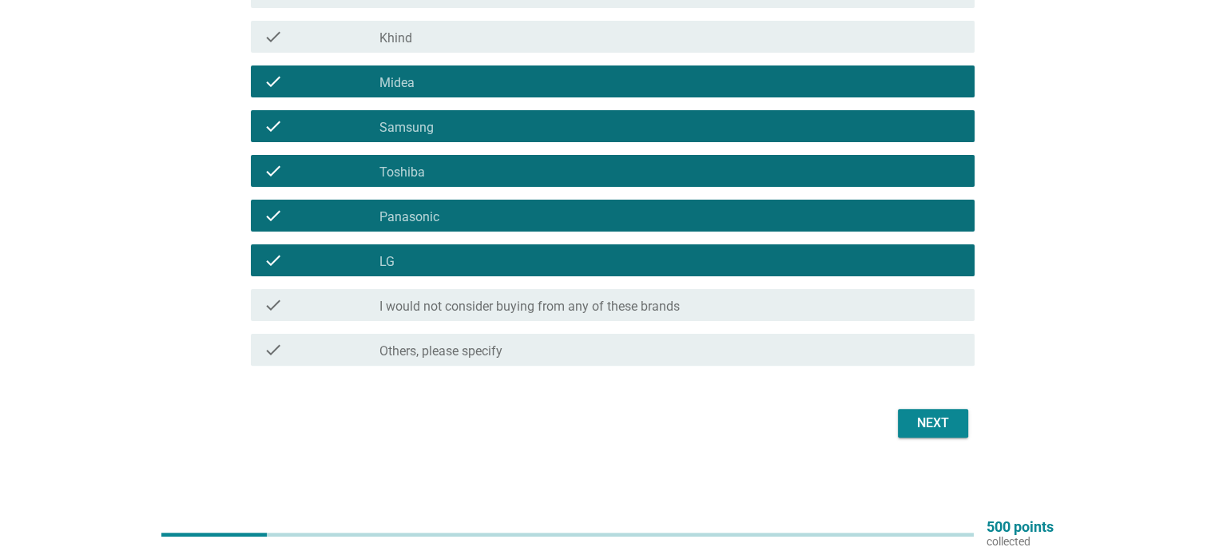
click at [917, 427] on div "Next" at bounding box center [933, 423] width 45 height 19
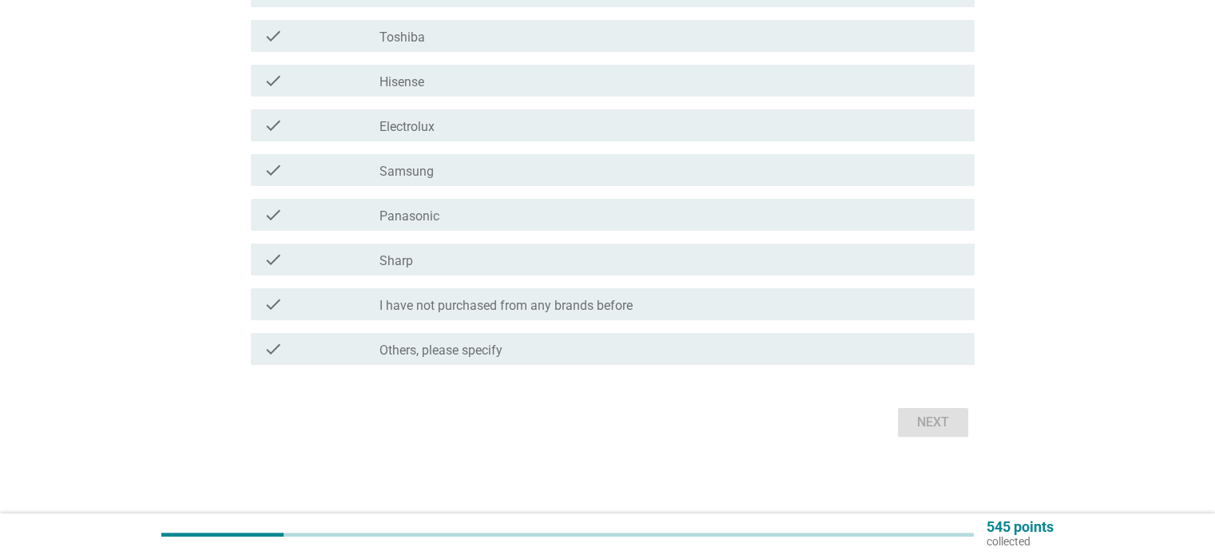
scroll to position [0, 0]
